Goal: Information Seeking & Learning: Compare options

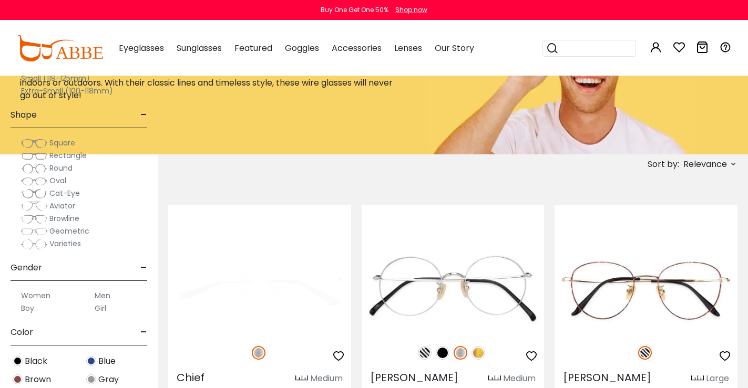
scroll to position [263, 0]
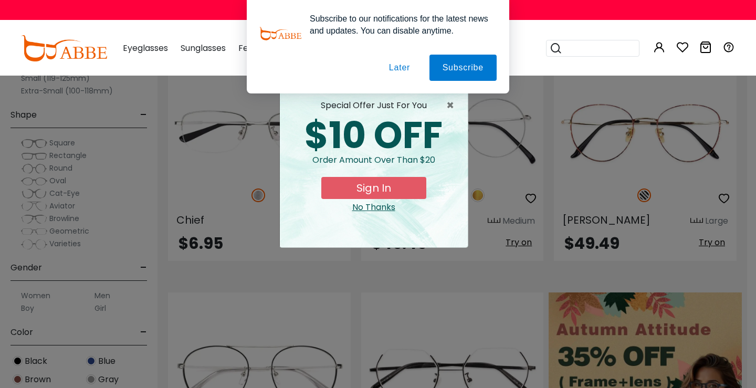
click at [0, 0] on button "Later" at bounding box center [0, 0] width 0 height 0
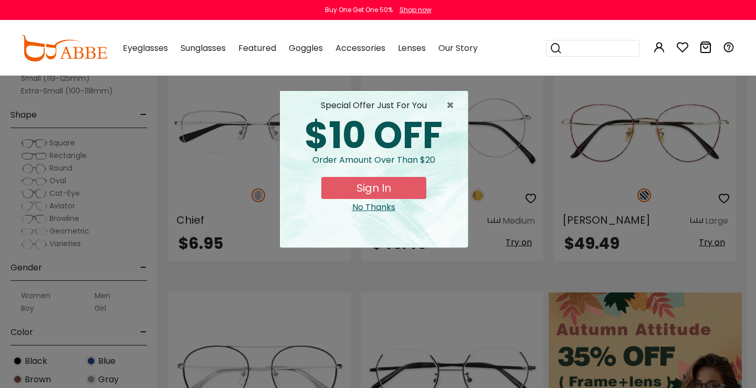
click at [371, 208] on div "No Thanks" at bounding box center [373, 207] width 171 height 13
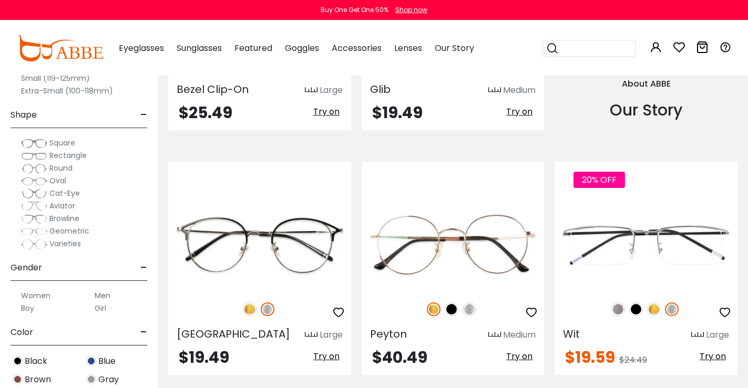
scroll to position [1156, 0]
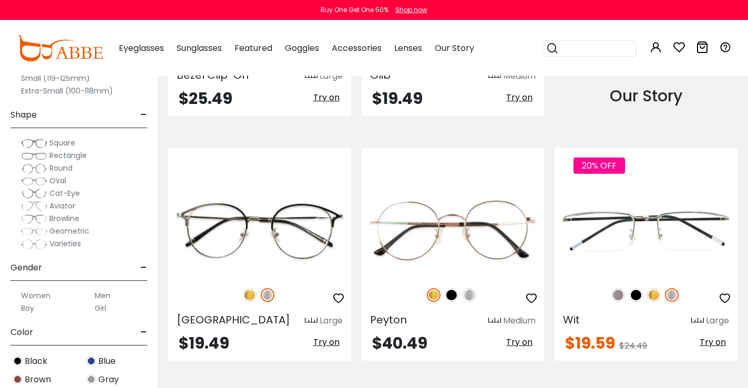
click at [47, 190] on label "Cat-Eye" at bounding box center [50, 193] width 59 height 13
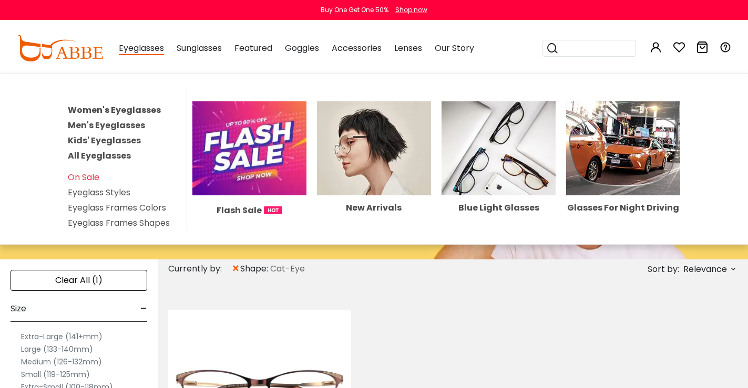
click at [140, 49] on span "Eyeglasses" at bounding box center [141, 48] width 45 height 13
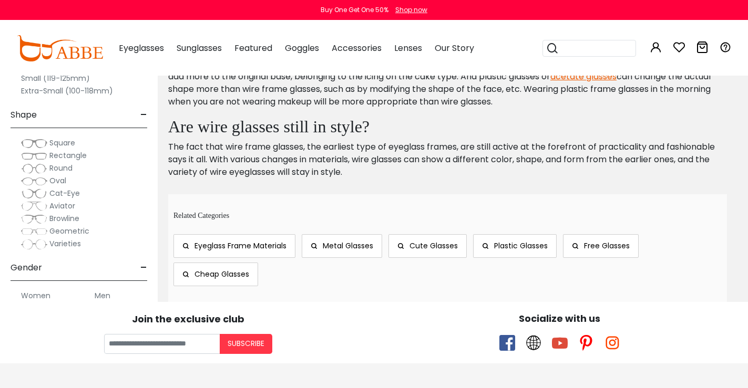
scroll to position [5201, 0]
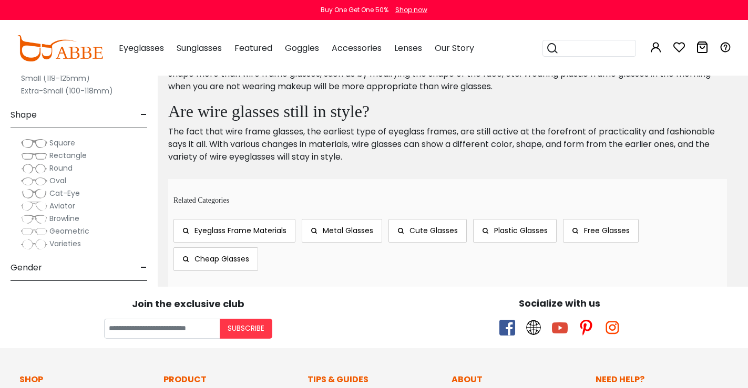
click at [339, 233] on span "Metal Glasses" at bounding box center [348, 230] width 50 height 11
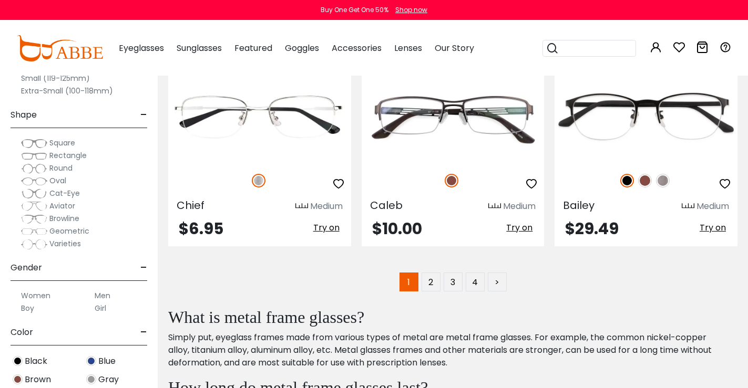
scroll to position [4938, 0]
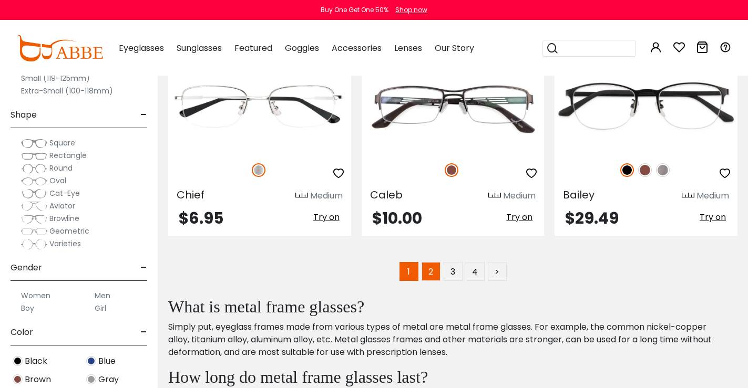
click at [434, 262] on link "2" at bounding box center [430, 271] width 19 height 19
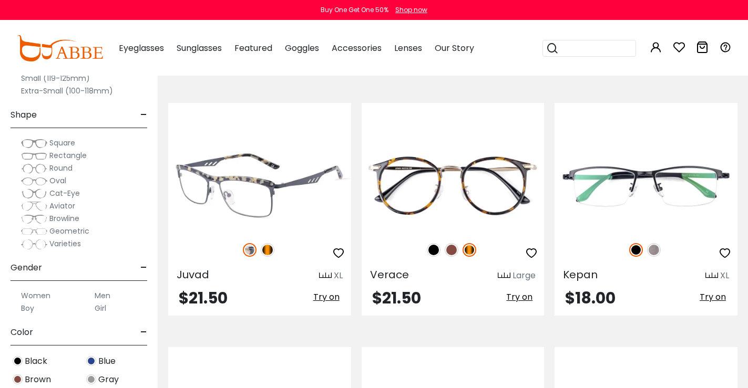
scroll to position [4360, 0]
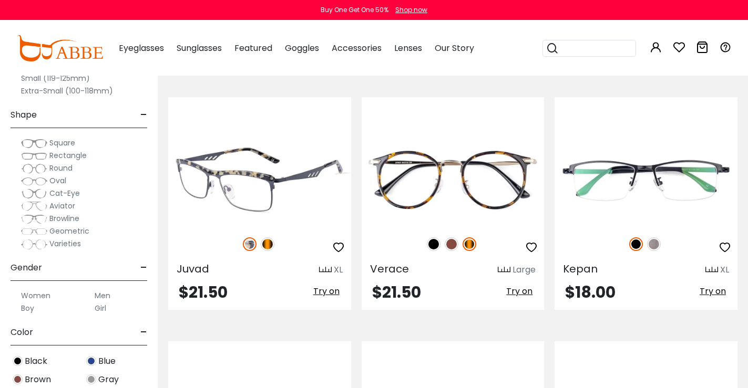
click at [267, 237] on img at bounding box center [268, 244] width 14 height 14
click at [249, 237] on img at bounding box center [250, 244] width 14 height 14
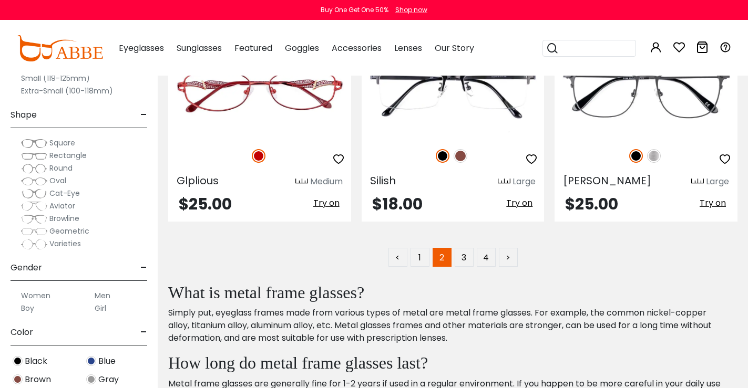
scroll to position [4991, 0]
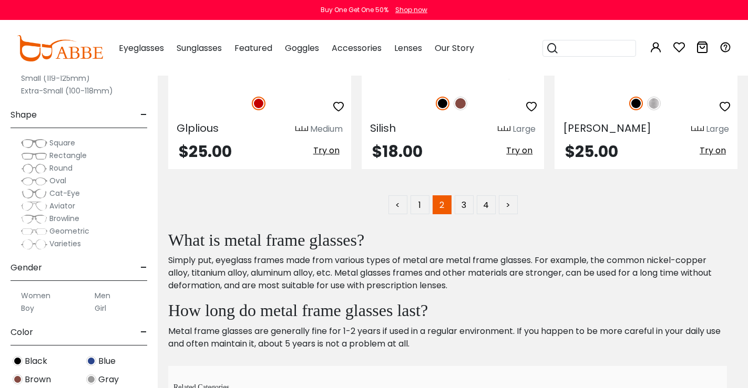
click at [452, 195] on div "< 1 2 3 4 >" at bounding box center [452, 204] width 553 height 19
click at [460, 196] on link "3" at bounding box center [463, 204] width 19 height 19
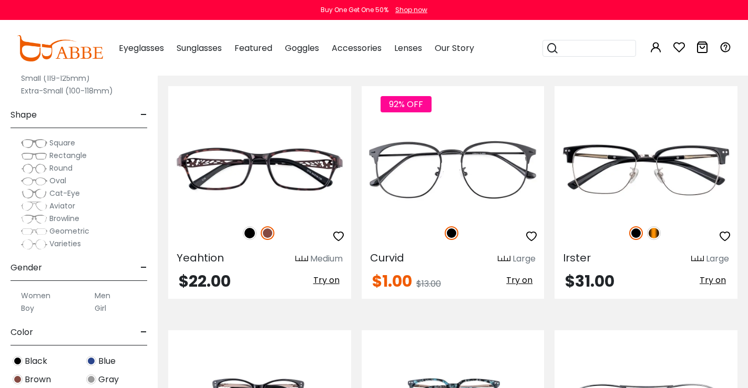
scroll to position [1471, 0]
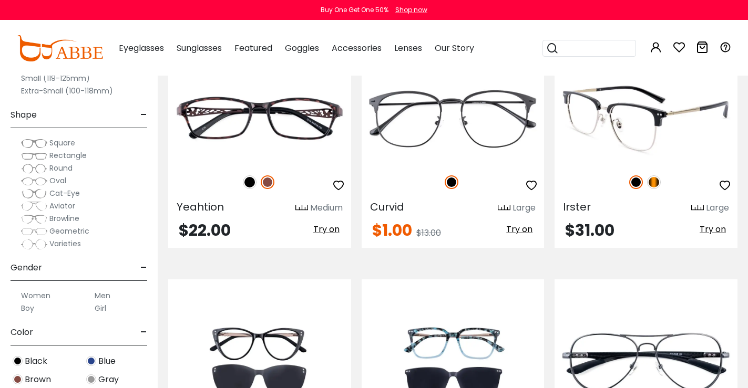
click at [654, 180] on img at bounding box center [654, 182] width 14 height 14
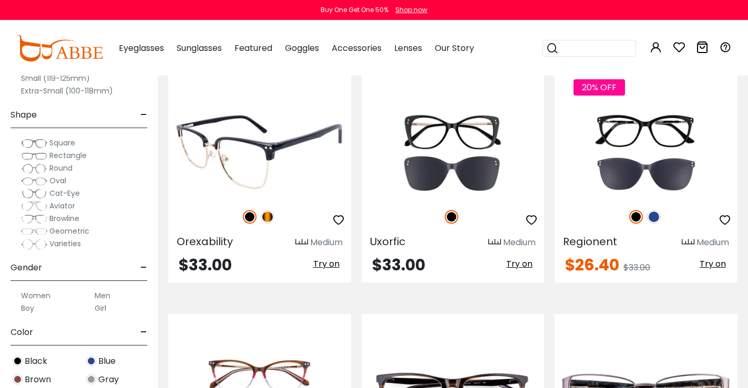
scroll to position [2679, 0]
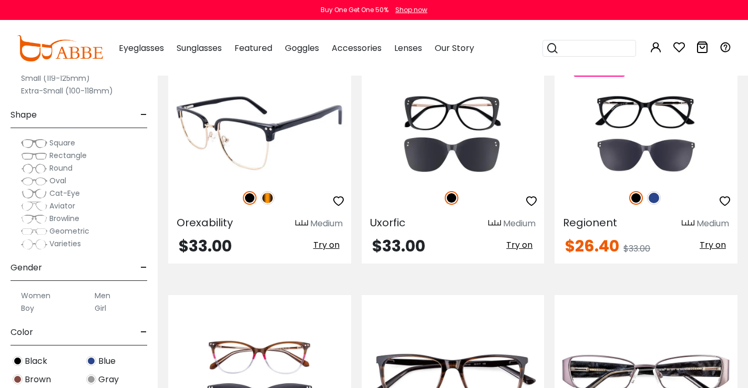
click at [269, 196] on img at bounding box center [268, 198] width 14 height 14
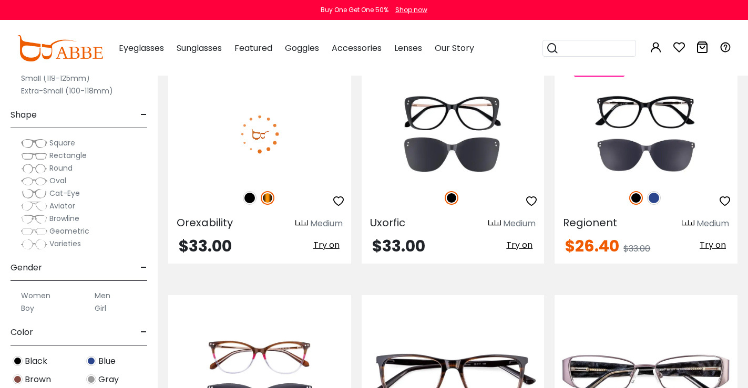
click at [269, 196] on img at bounding box center [268, 198] width 14 height 14
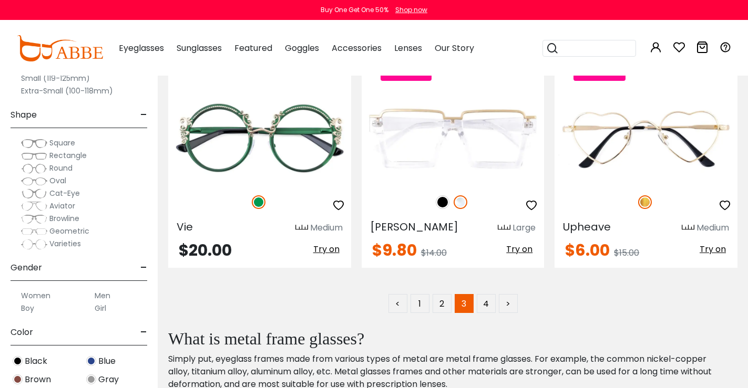
scroll to position [4938, 0]
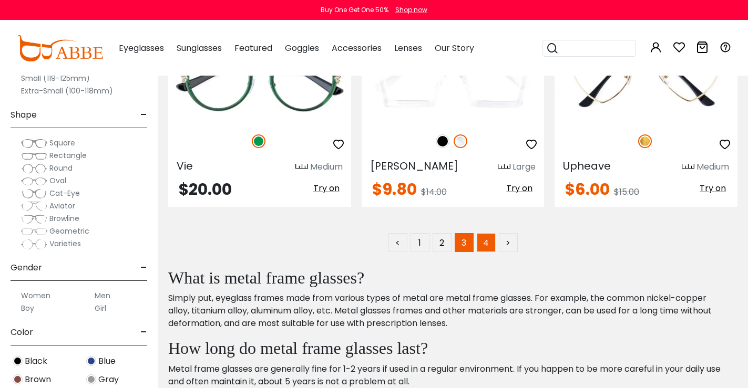
click at [483, 242] on link "4" at bounding box center [485, 242] width 19 height 19
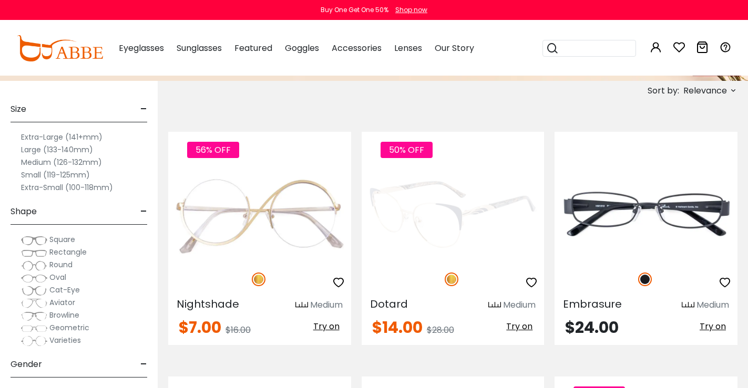
scroll to position [158, 0]
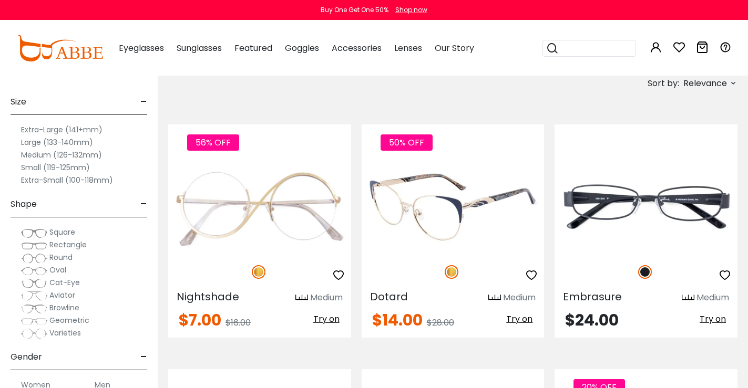
click at [452, 268] on img at bounding box center [451, 272] width 14 height 14
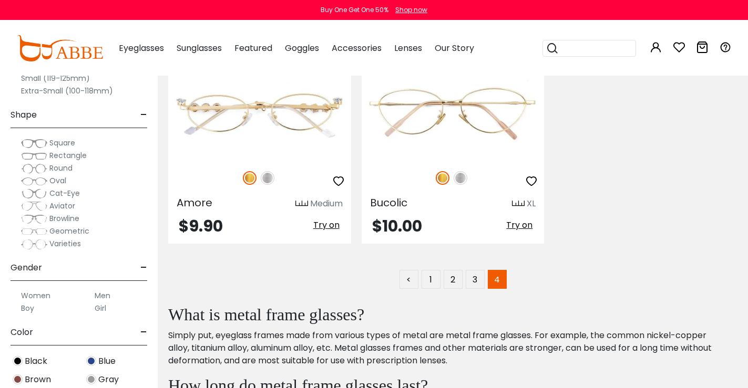
scroll to position [1734, 0]
